Goal: Transaction & Acquisition: Purchase product/service

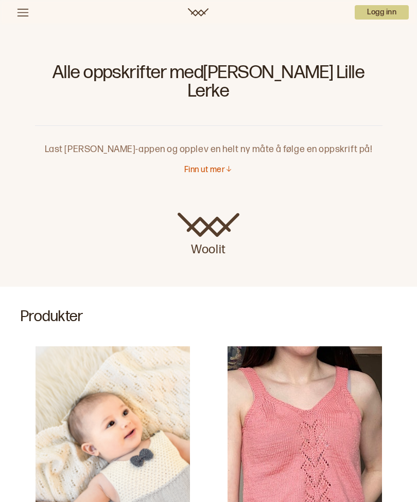
click at [199, 165] on p "Finn ut mer" at bounding box center [204, 170] width 41 height 11
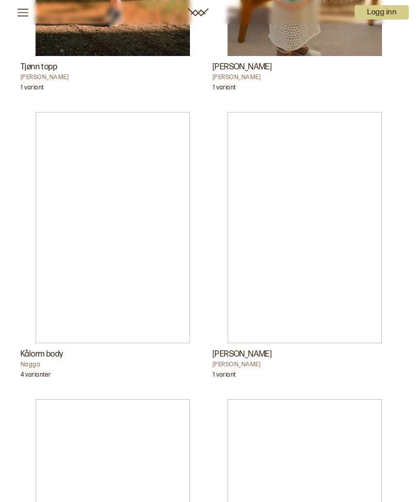
scroll to position [2863, 0]
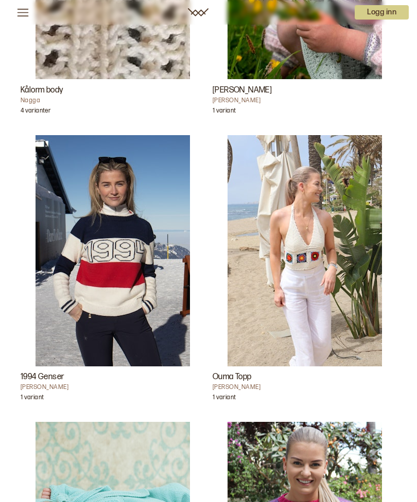
click at [125, 288] on img "1994 Genser" at bounding box center [112, 250] width 154 height 231
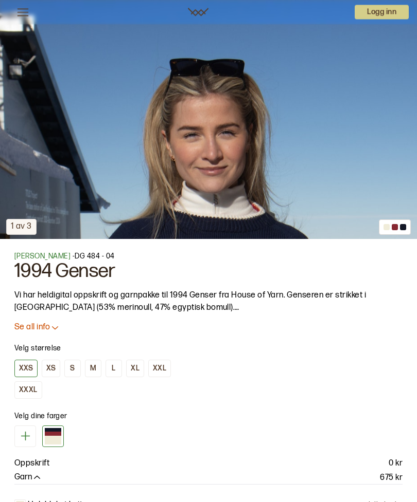
scroll to position [393, 0]
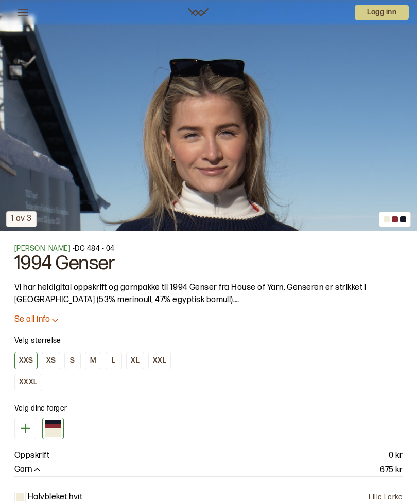
click at [80, 362] on button "S" at bounding box center [72, 360] width 16 height 17
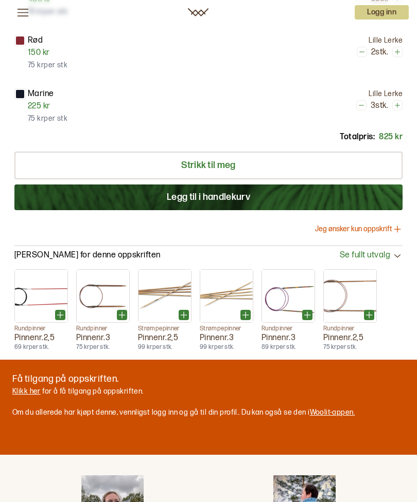
scroll to position [939, 0]
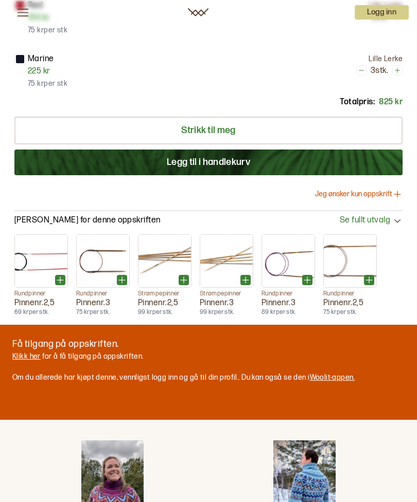
click at [29, 355] on link "Klikk her" at bounding box center [26, 356] width 28 height 9
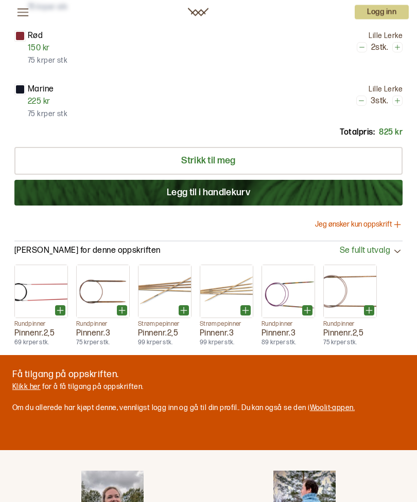
scroll to position [909, 0]
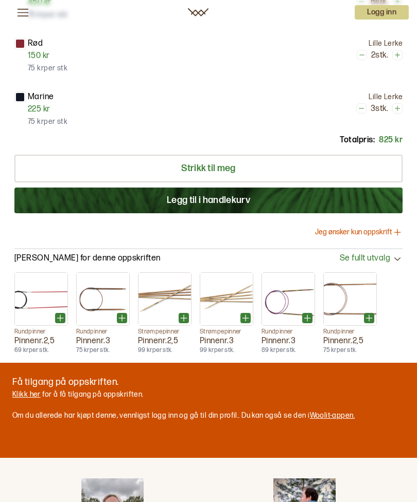
scroll to position [900, 0]
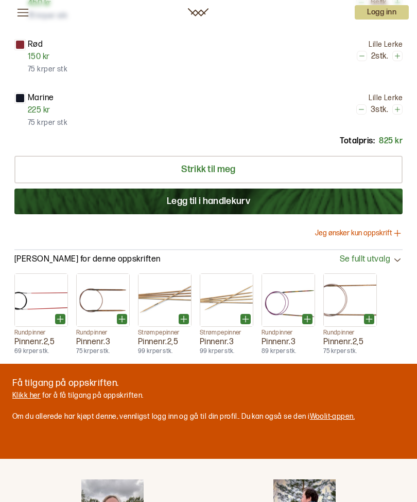
click at [313, 177] on link "Strikk til meg" at bounding box center [208, 170] width 388 height 28
